Goal: Task Accomplishment & Management: Complete application form

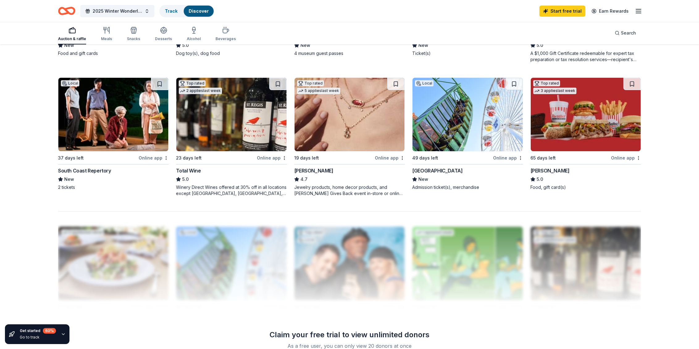
scroll to position [439, 0]
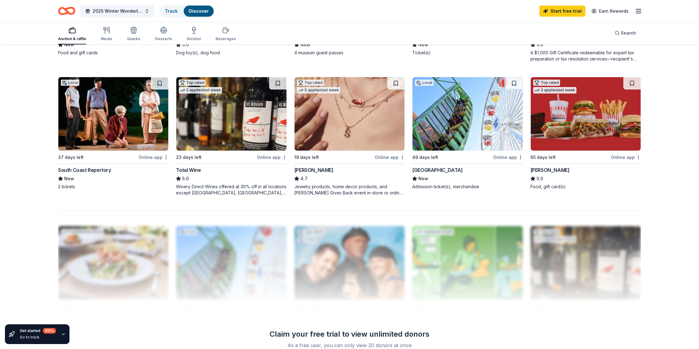
click at [670, 151] on div "Get started 60 % Go to track 334 results in [GEOGRAPHIC_DATA], [GEOGRAPHIC_DATA…" at bounding box center [349, 32] width 699 height 853
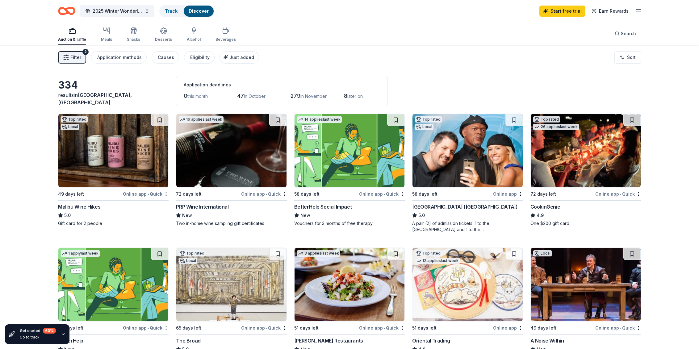
scroll to position [0, 0]
click at [119, 57] on div "Application methods" at bounding box center [119, 57] width 44 height 7
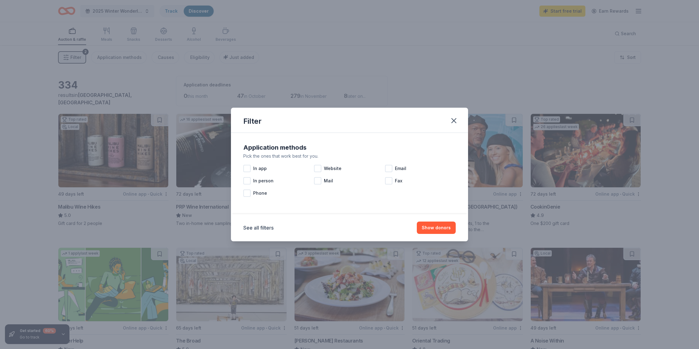
click at [461, 119] on div "Filter" at bounding box center [349, 120] width 237 height 25
click at [477, 125] on div "Filter Application methods Pick the ones that work best for you. In app Website…" at bounding box center [349, 174] width 699 height 349
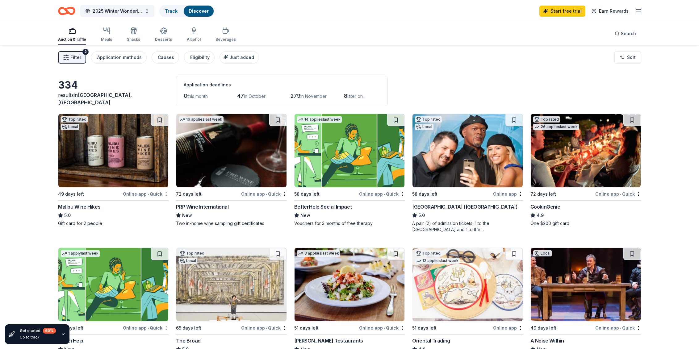
click at [149, 59] on div "Filter 2 Application methods Causes Eligibility Just added" at bounding box center [158, 57] width 201 height 12
click at [164, 61] on div "Causes" at bounding box center [166, 57] width 16 height 7
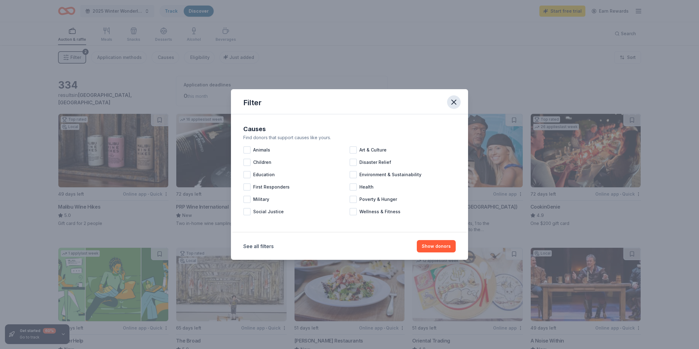
click at [458, 106] on icon "button" at bounding box center [454, 102] width 9 height 9
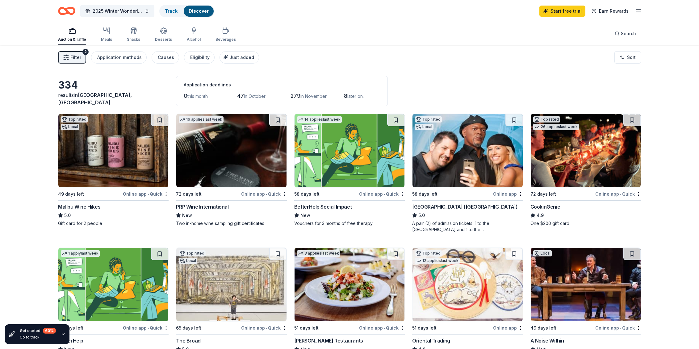
click at [56, 57] on div "Filter 2 Application methods Causes Eligibility Just added Sort" at bounding box center [349, 57] width 633 height 25
click at [102, 32] on div "button" at bounding box center [106, 30] width 11 height 7
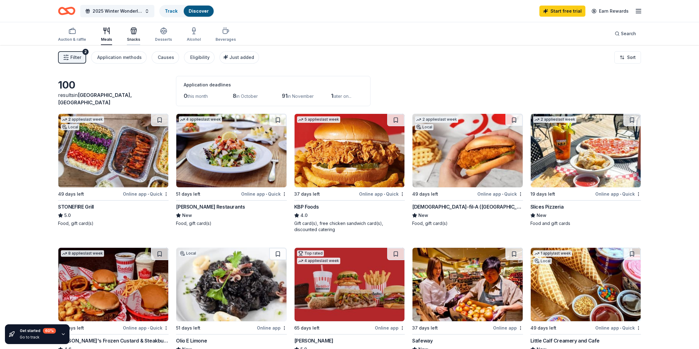
click at [132, 36] on div "Snacks" at bounding box center [133, 34] width 13 height 15
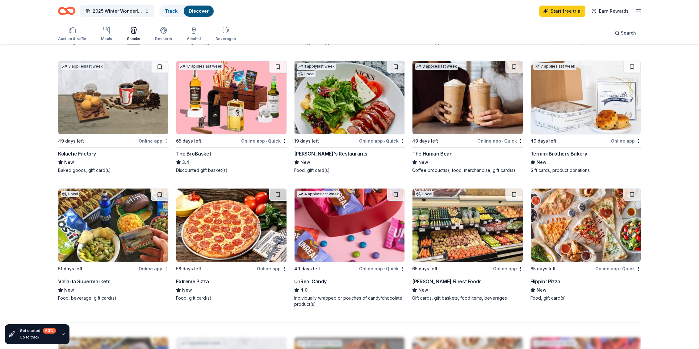
scroll to position [316, 0]
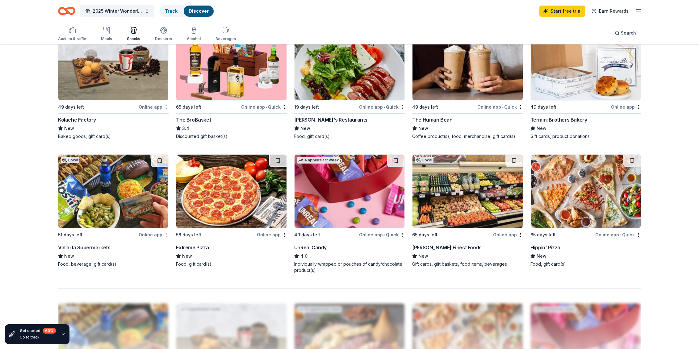
click at [672, 165] on div "Get started 60 % Go to track 68 results in [GEOGRAPHIC_DATA], [GEOGRAPHIC_DATA]…" at bounding box center [349, 119] width 699 height 834
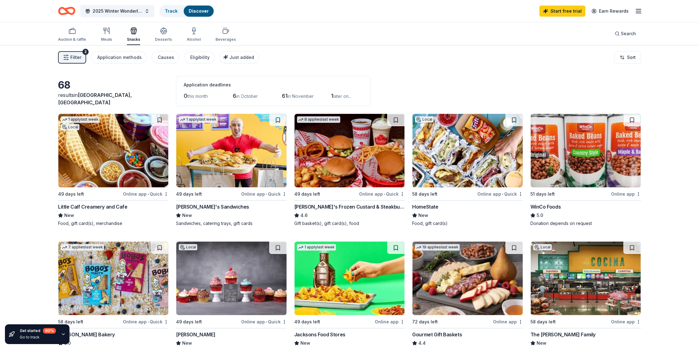
scroll to position [0, 0]
click at [164, 35] on div "Desserts" at bounding box center [163, 34] width 17 height 15
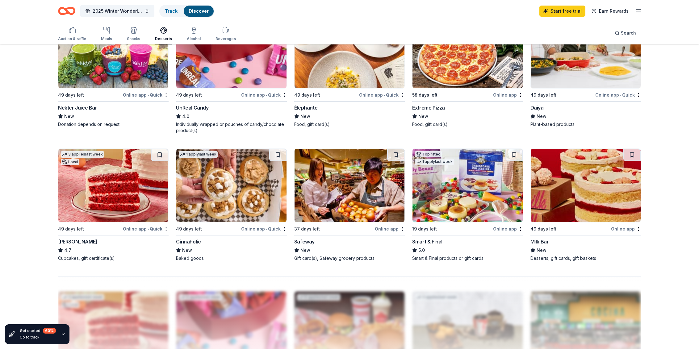
scroll to position [366, 0]
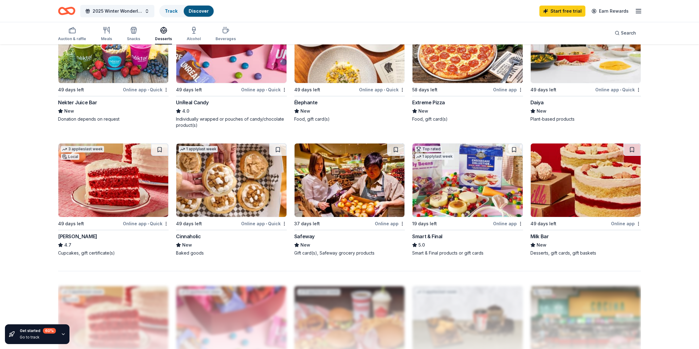
click at [95, 203] on img at bounding box center [113, 181] width 110 height 74
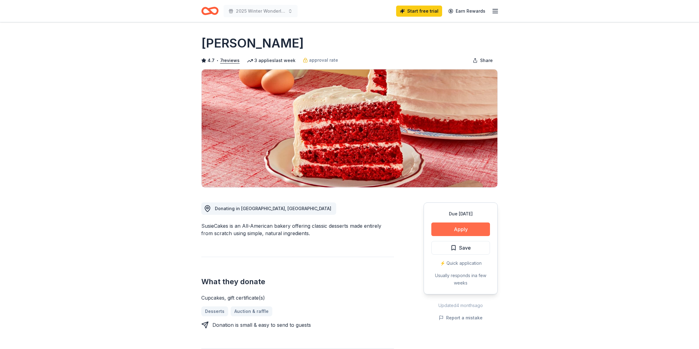
click at [474, 228] on button "Apply" at bounding box center [461, 230] width 59 height 14
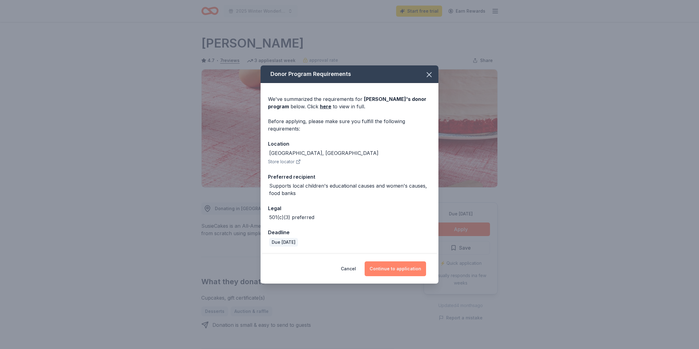
click at [406, 268] on button "Continue to application" at bounding box center [395, 269] width 61 height 15
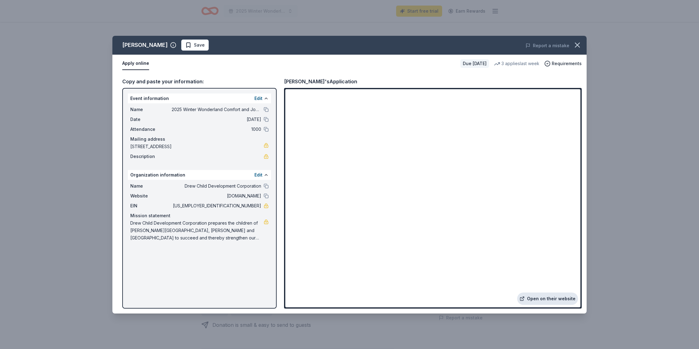
click at [556, 300] on link "Open on their website" at bounding box center [547, 299] width 61 height 12
